Goal: Obtain resource: Download file/media

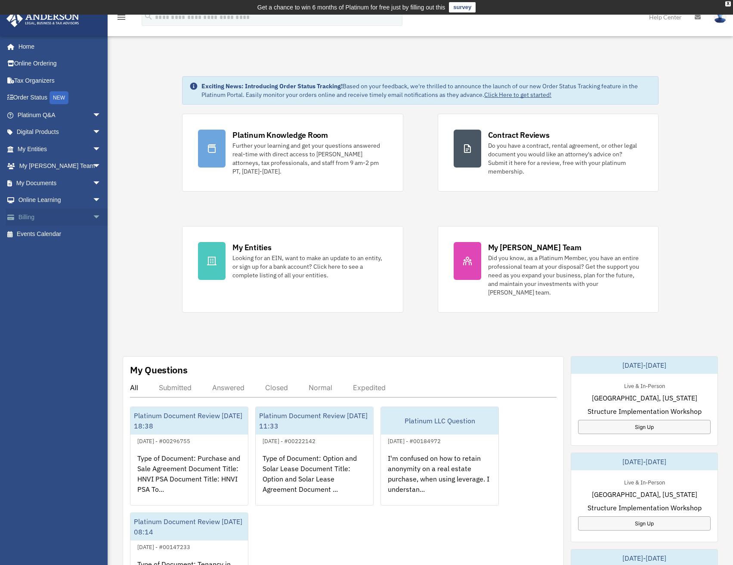
click at [44, 216] on link "Billing arrow_drop_down" at bounding box center [60, 216] width 108 height 17
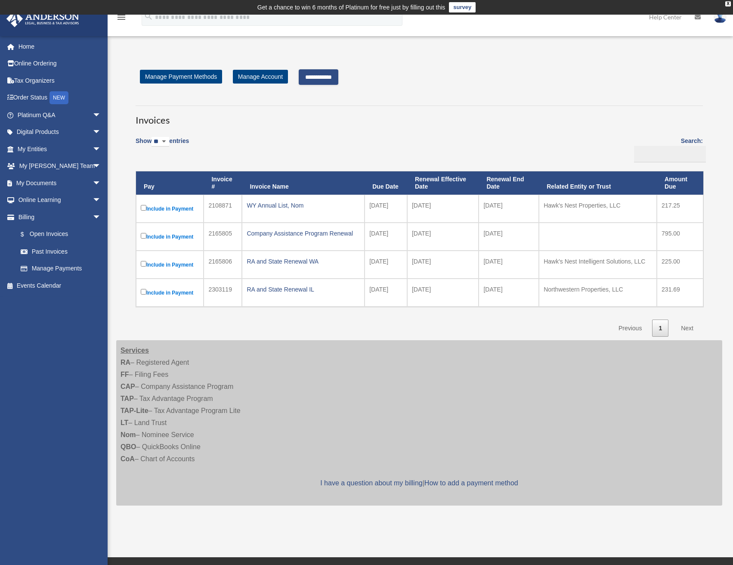
click at [318, 81] on input "**********" at bounding box center [319, 76] width 40 height 15
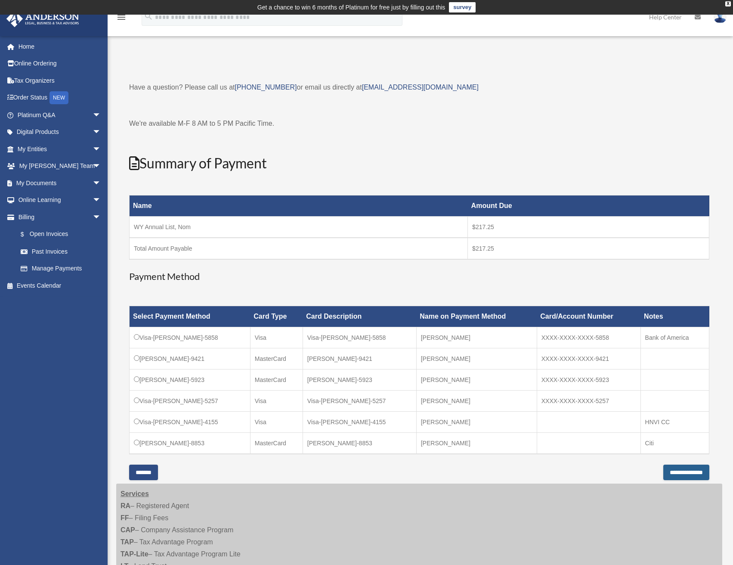
click at [663, 469] on input "**********" at bounding box center [686, 471] width 46 height 15
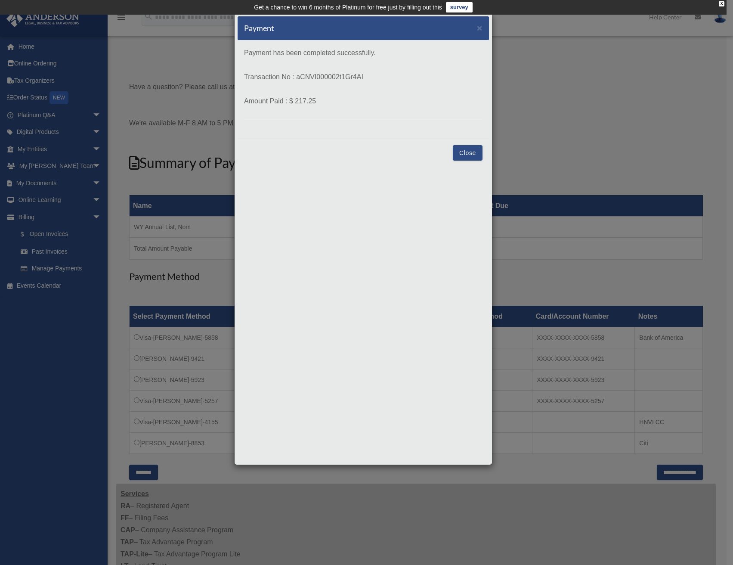
click at [468, 153] on button "Close" at bounding box center [468, 152] width 30 height 15
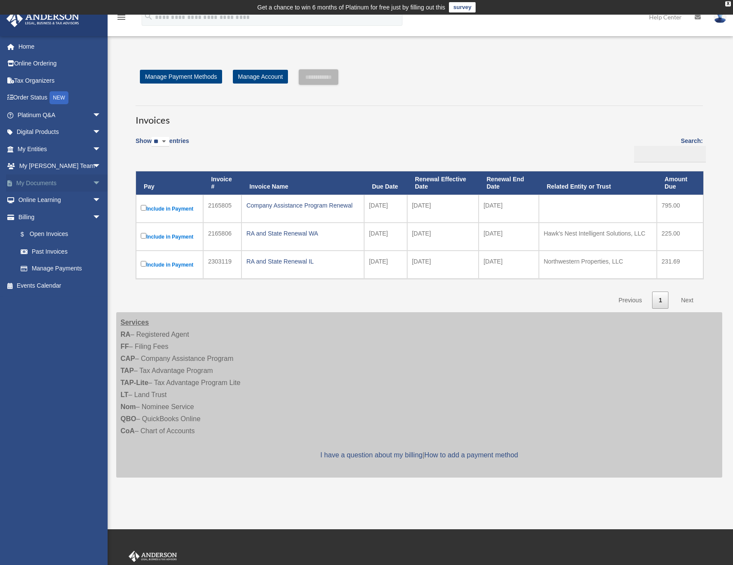
click at [35, 183] on link "My Documents arrow_drop_down" at bounding box center [60, 182] width 108 height 17
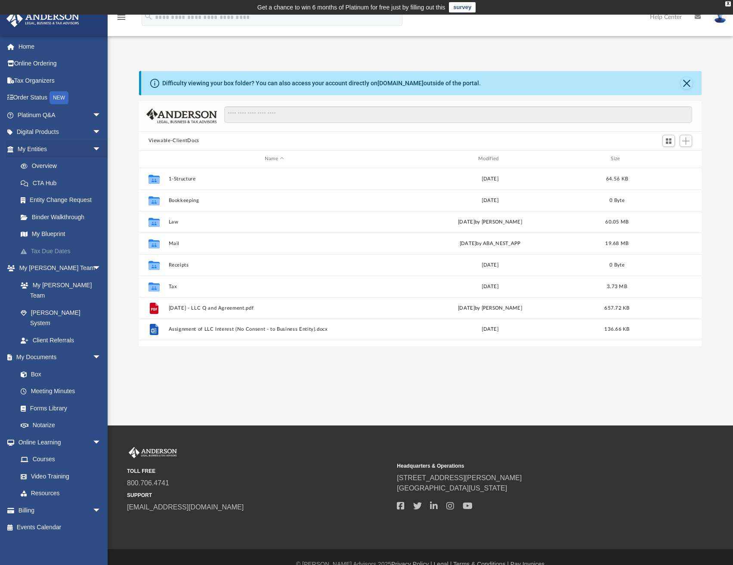
scroll to position [189, 556]
click at [40, 365] on link "Box" at bounding box center [63, 373] width 102 height 17
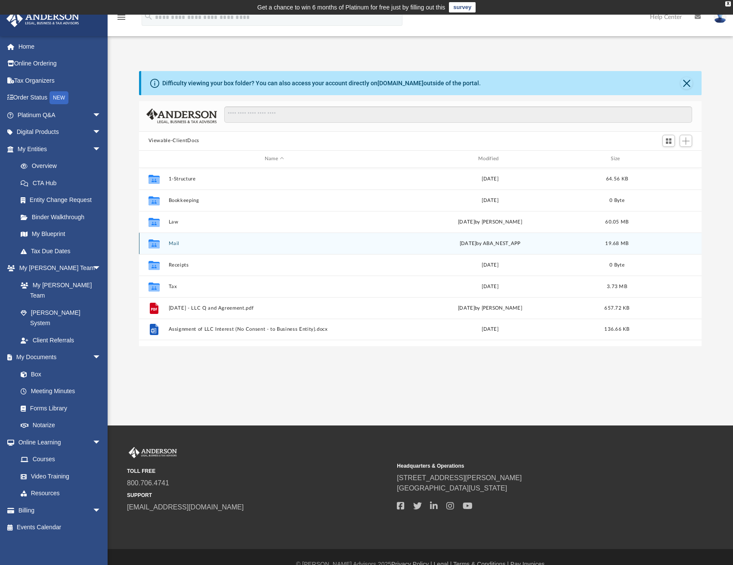
click at [173, 244] on button "Mail" at bounding box center [274, 244] width 212 height 6
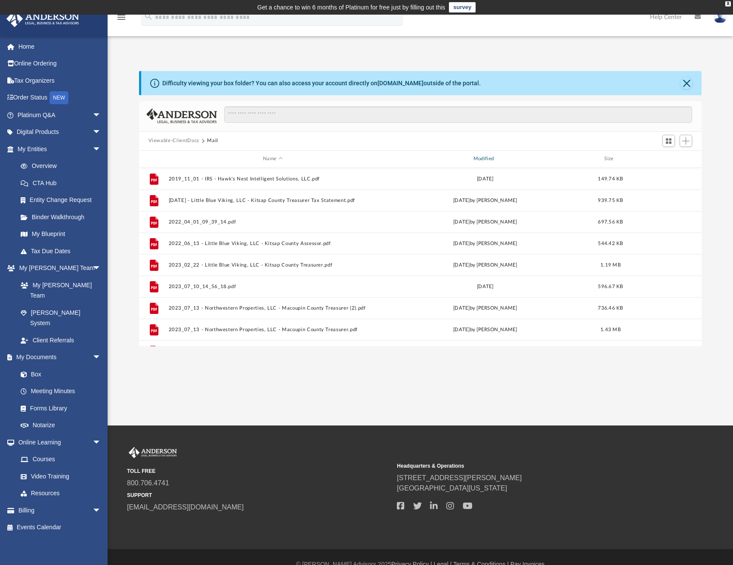
click at [486, 159] on div "Modified" at bounding box center [484, 159] width 209 height 8
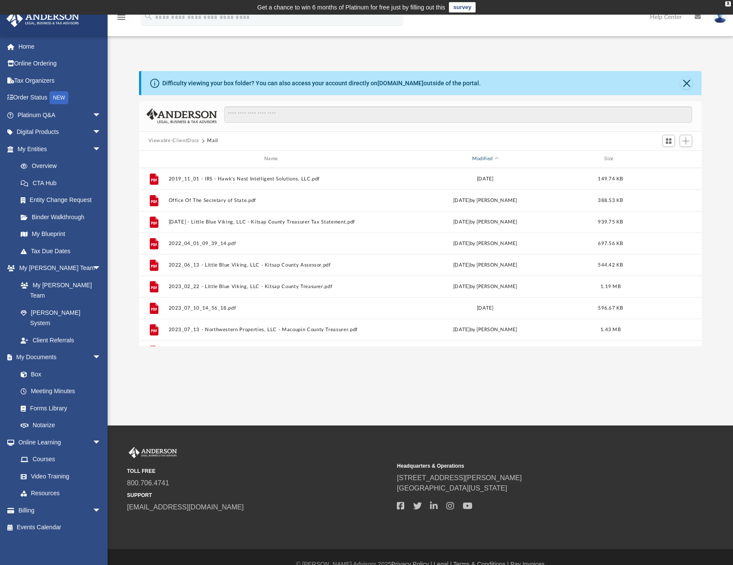
click at [482, 156] on div "Modified" at bounding box center [484, 159] width 209 height 8
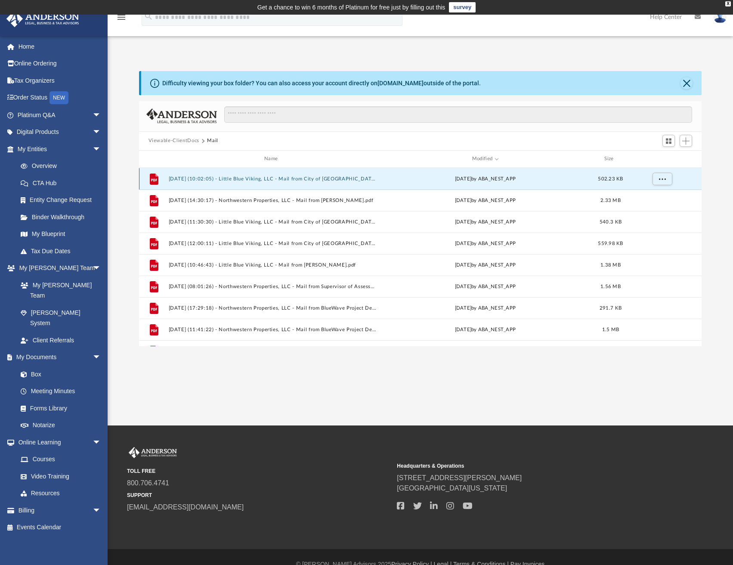
click at [312, 179] on button "[DATE] (10:02:05) - Little Blue Viking, LLC - Mail from City of [GEOGRAPHIC_DAT…" at bounding box center [272, 179] width 209 height 6
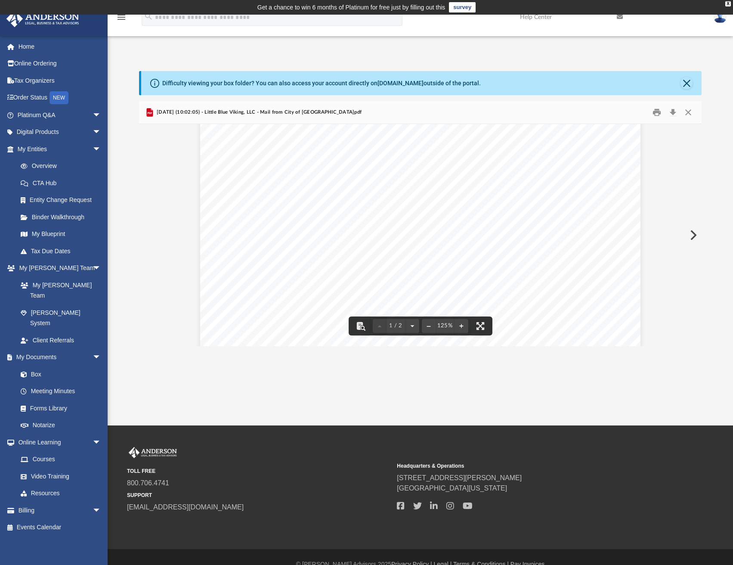
scroll to position [160, 0]
click at [655, 112] on button "Print" at bounding box center [656, 111] width 17 height 13
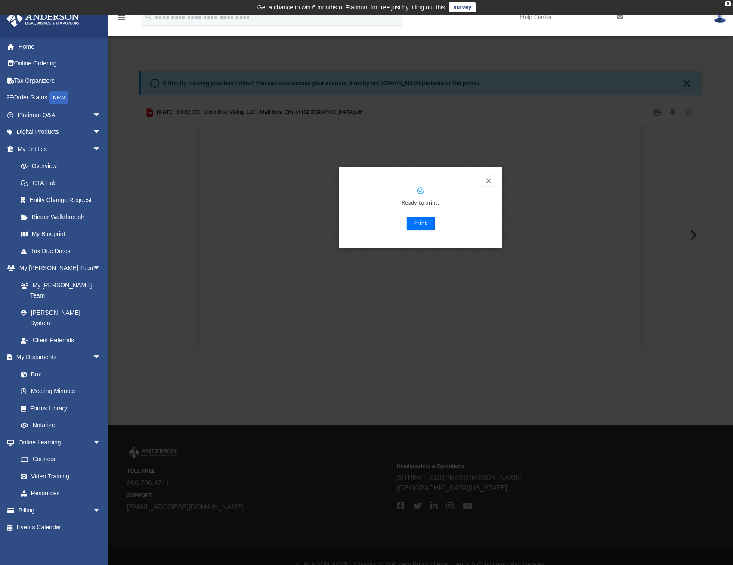
click at [413, 224] on button "Print" at bounding box center [420, 223] width 29 height 14
